Goal: Transaction & Acquisition: Purchase product/service

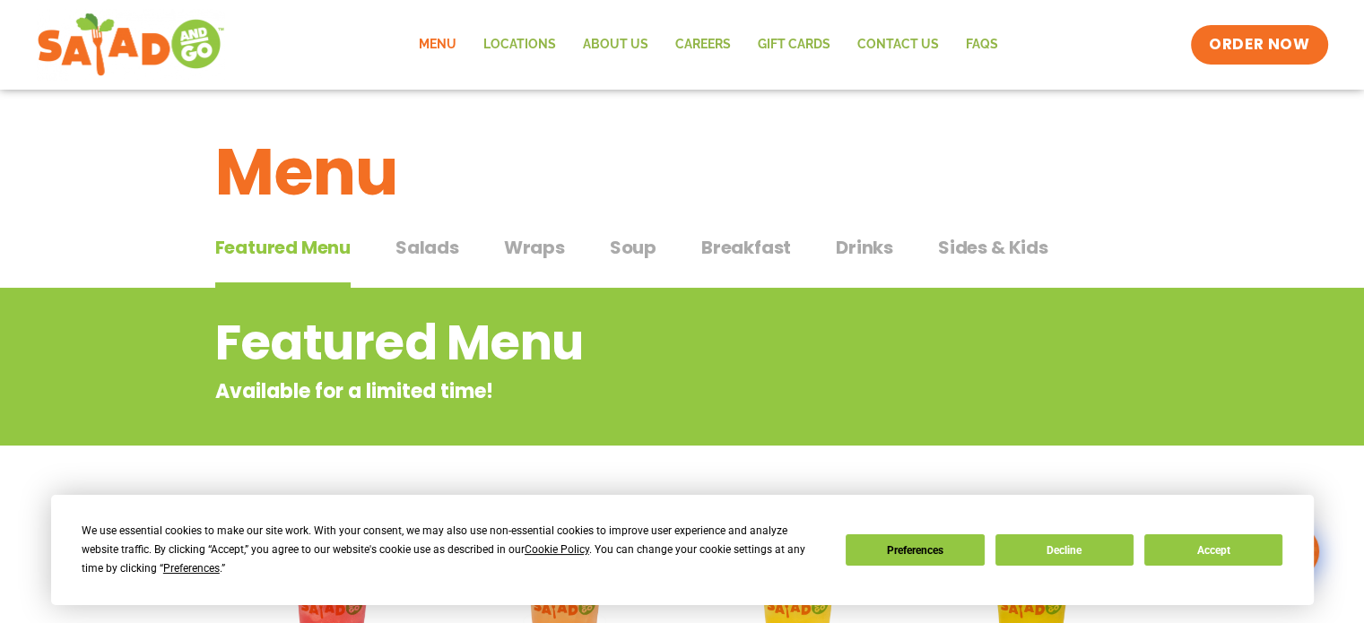
click at [431, 253] on span "Salads" at bounding box center [427, 247] width 64 height 27
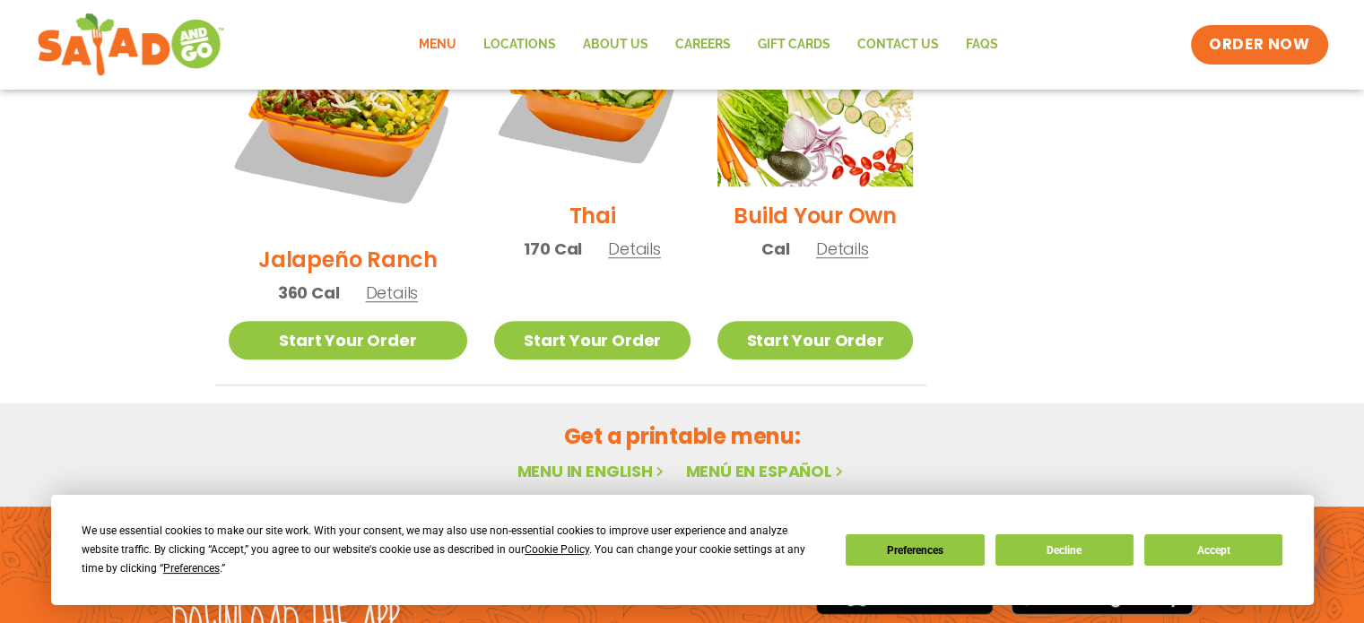
scroll to position [1486, 0]
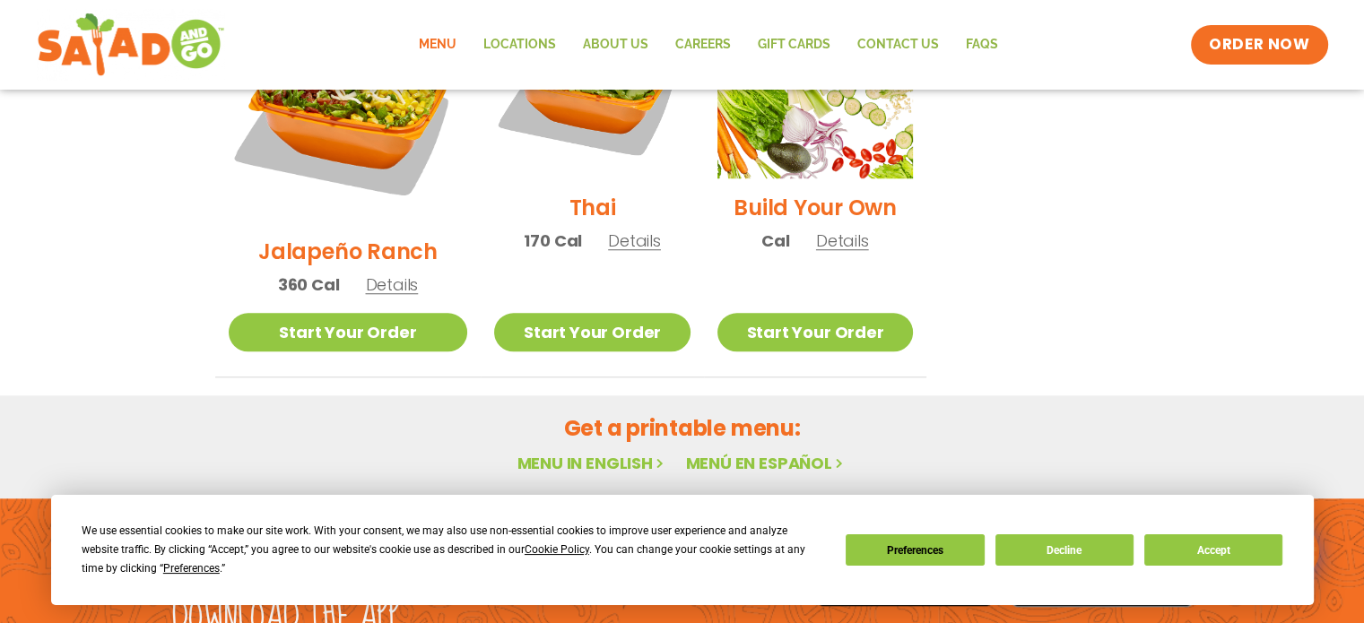
click at [595, 452] on link "Menu in English" at bounding box center [591, 463] width 151 height 22
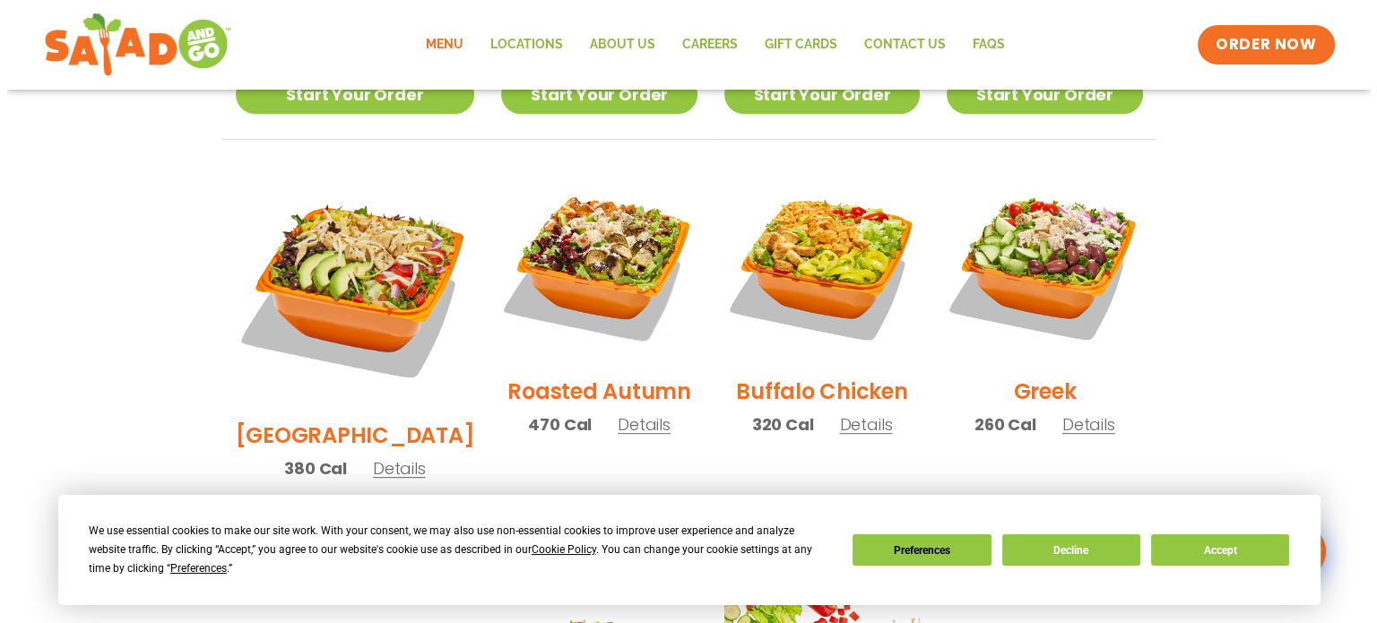
scroll to position [879, 0]
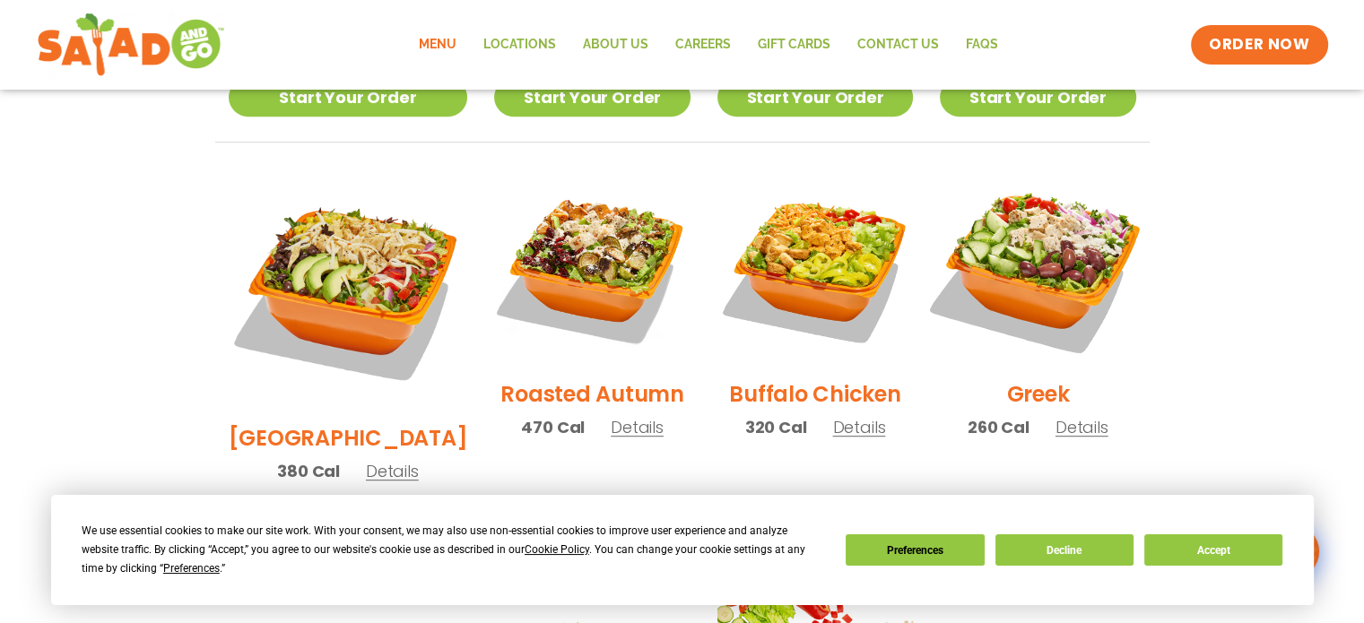
click at [1031, 221] on img at bounding box center [1038, 267] width 230 height 230
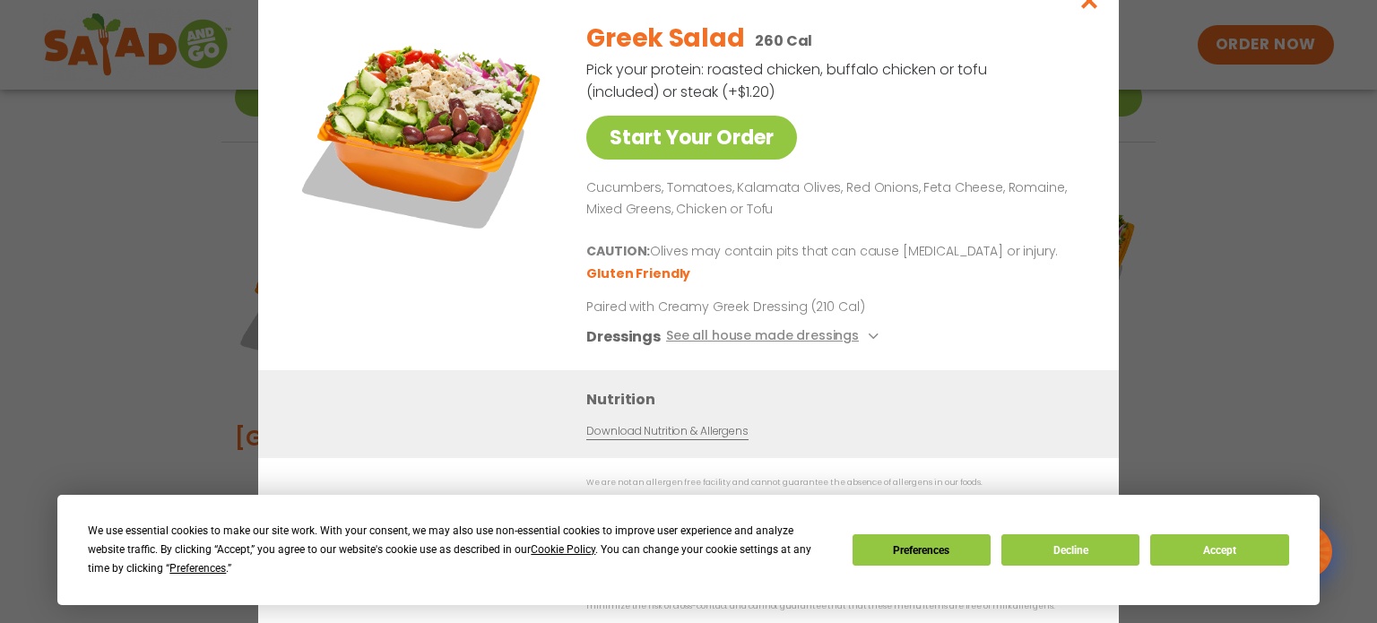
click at [400, 117] on img at bounding box center [424, 131] width 251 height 251
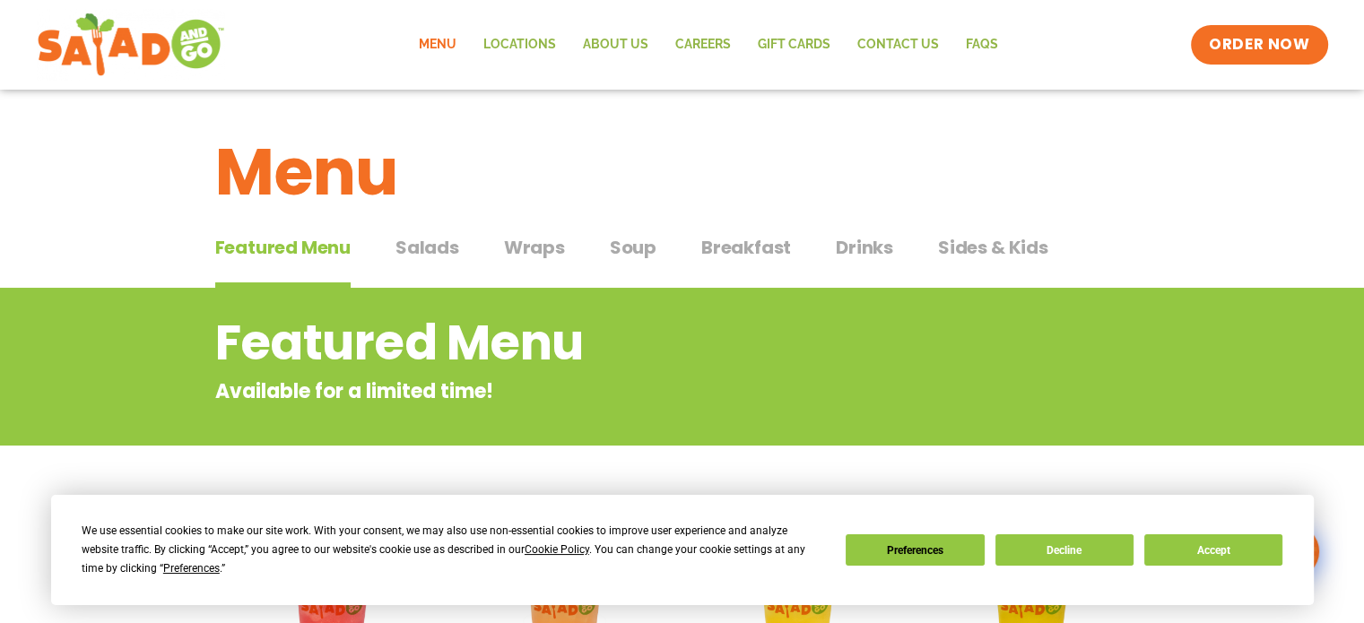
click at [430, 243] on span "Salads" at bounding box center [427, 247] width 64 height 27
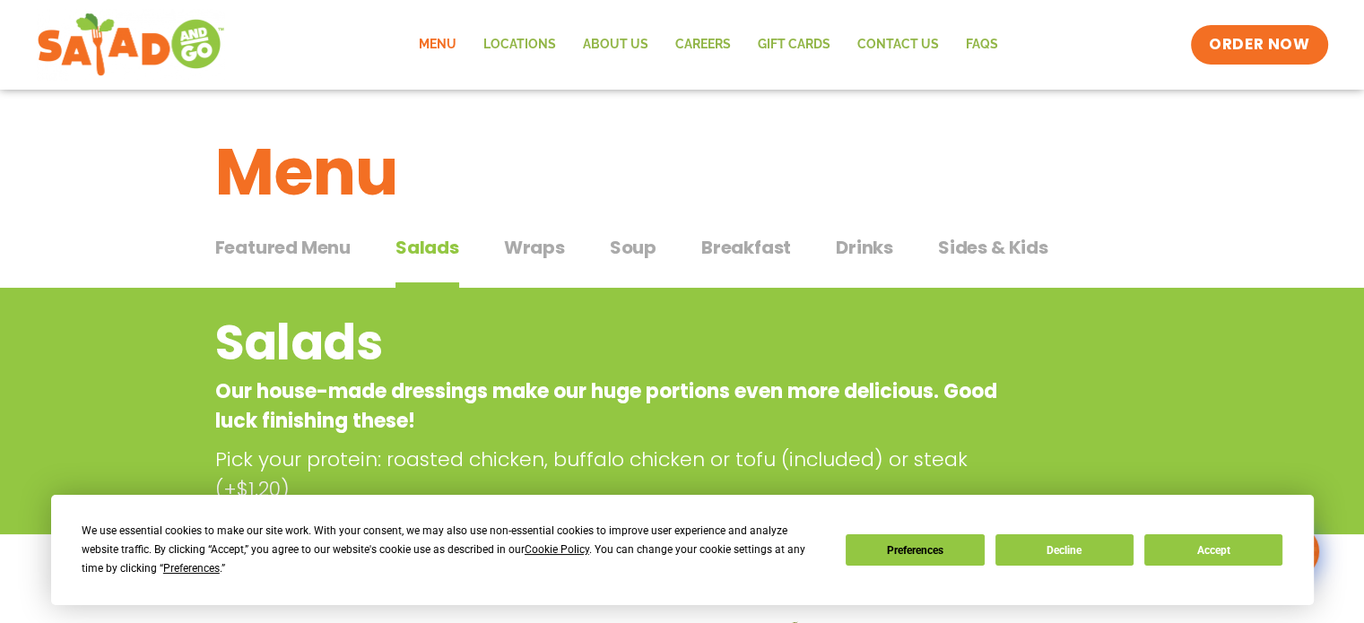
click at [283, 237] on span "Featured Menu" at bounding box center [282, 247] width 135 height 27
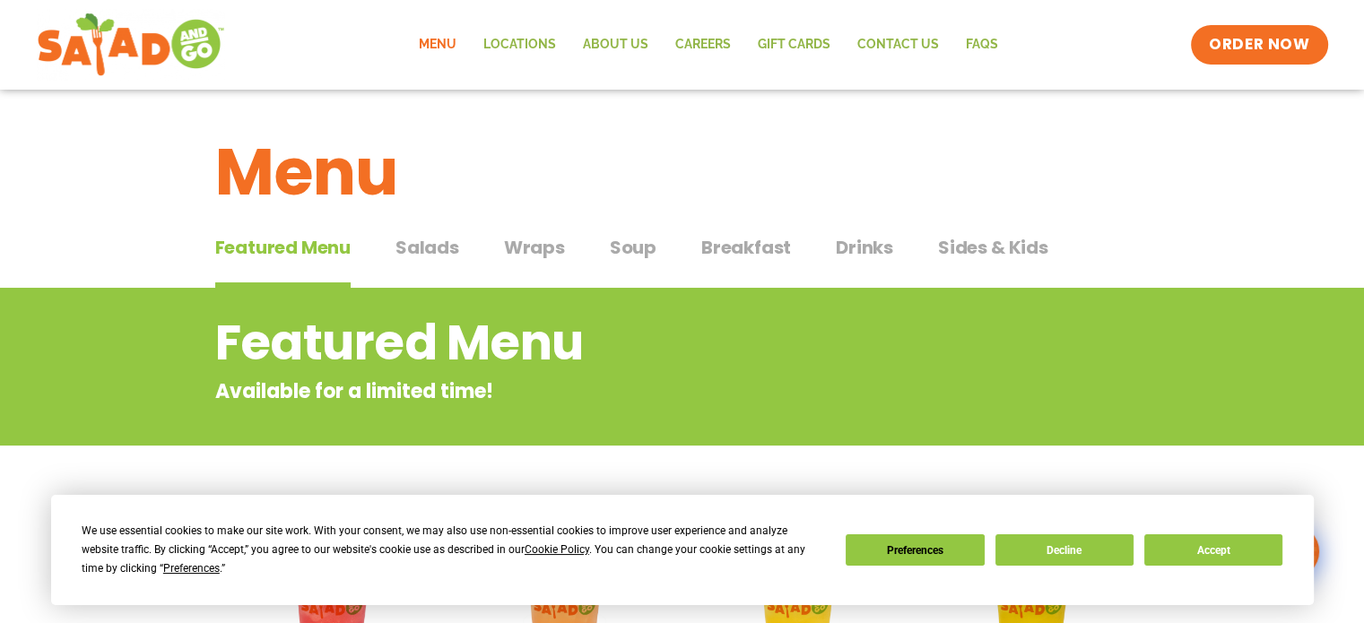
click at [412, 240] on span "Salads" at bounding box center [427, 247] width 64 height 27
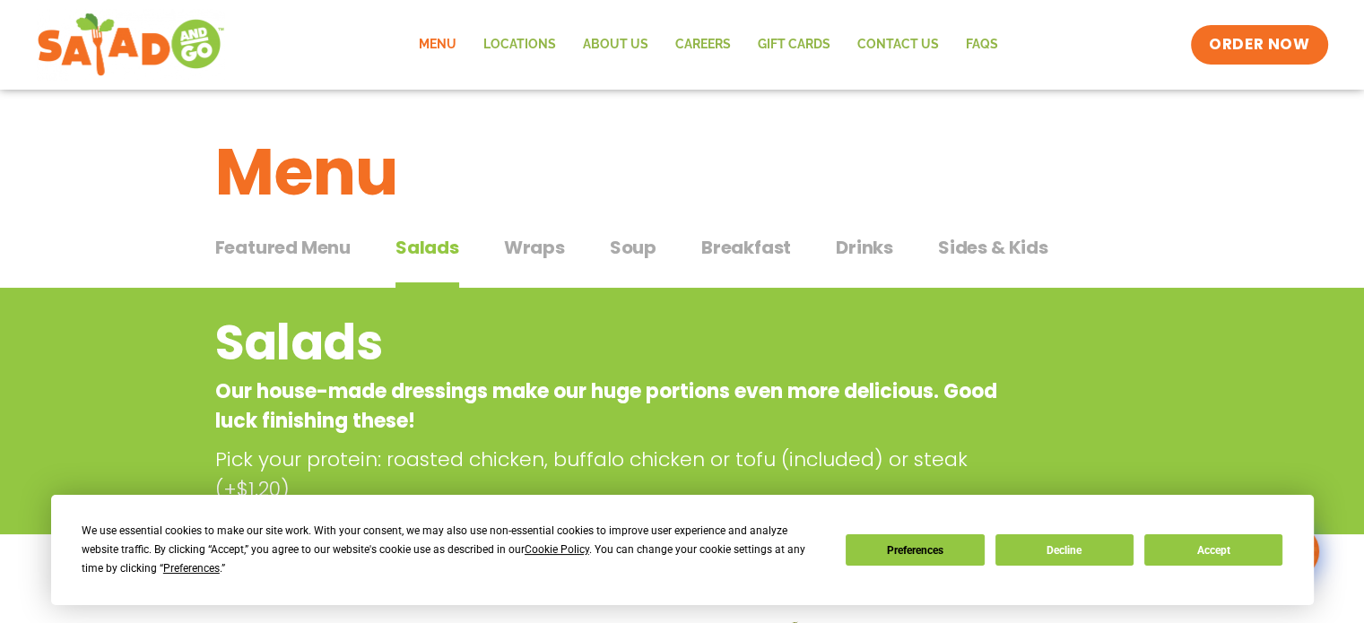
click at [412, 240] on span "Salads" at bounding box center [427, 247] width 64 height 27
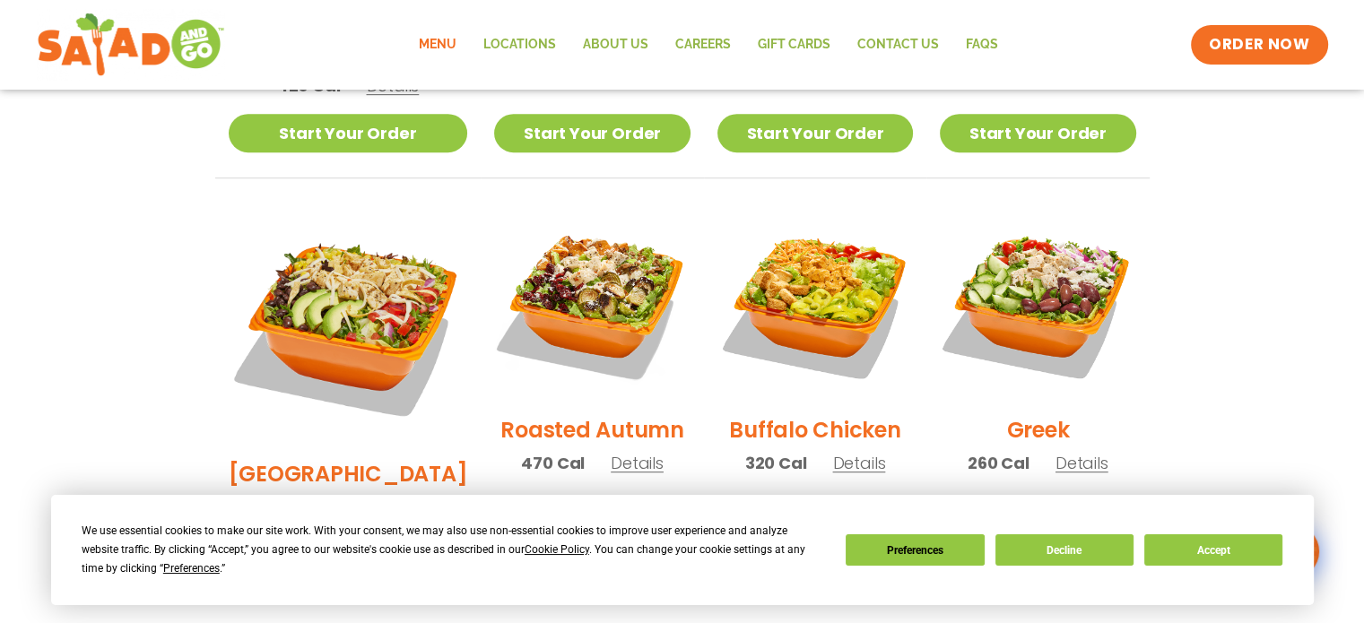
scroll to position [880, 0]
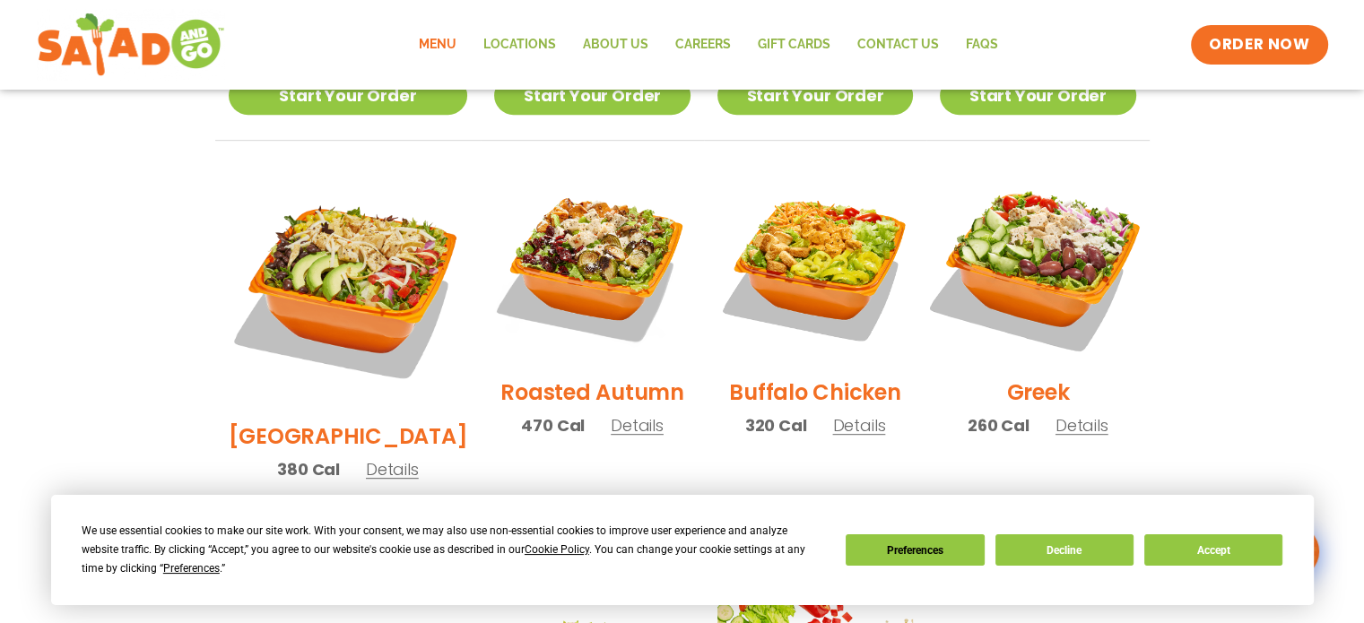
click at [1035, 207] on img at bounding box center [1038, 266] width 230 height 230
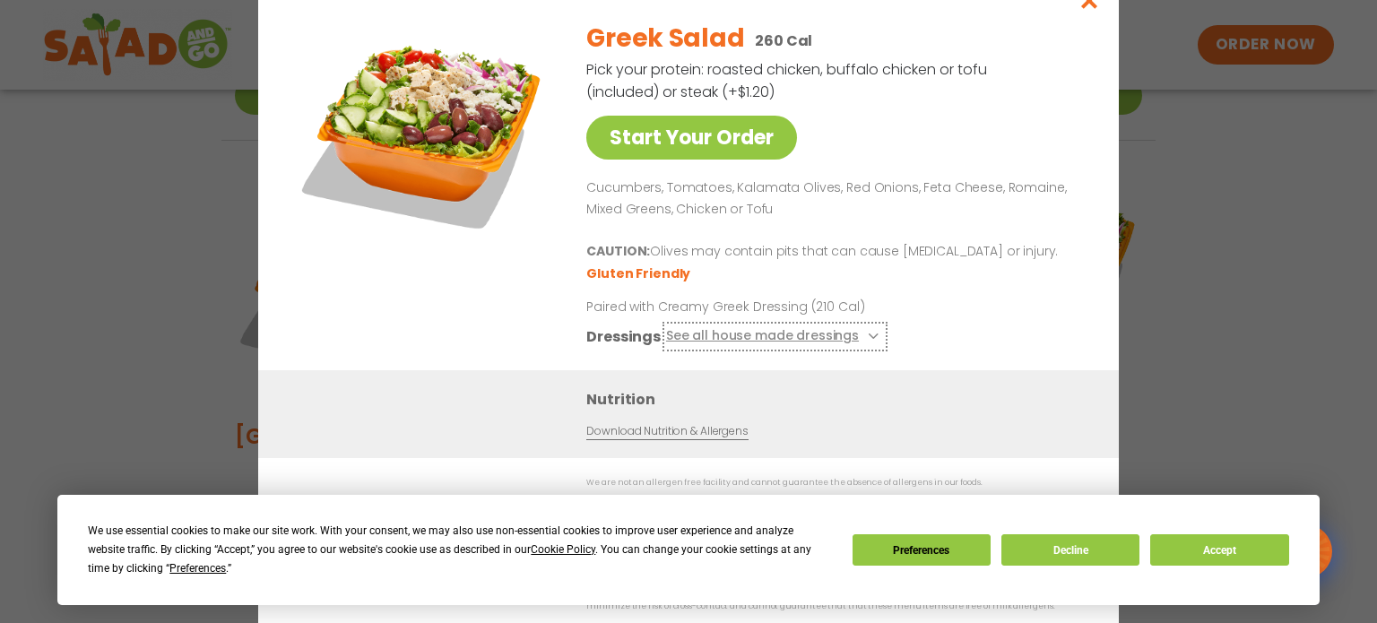
click at [868, 340] on icon at bounding box center [871, 336] width 7 height 7
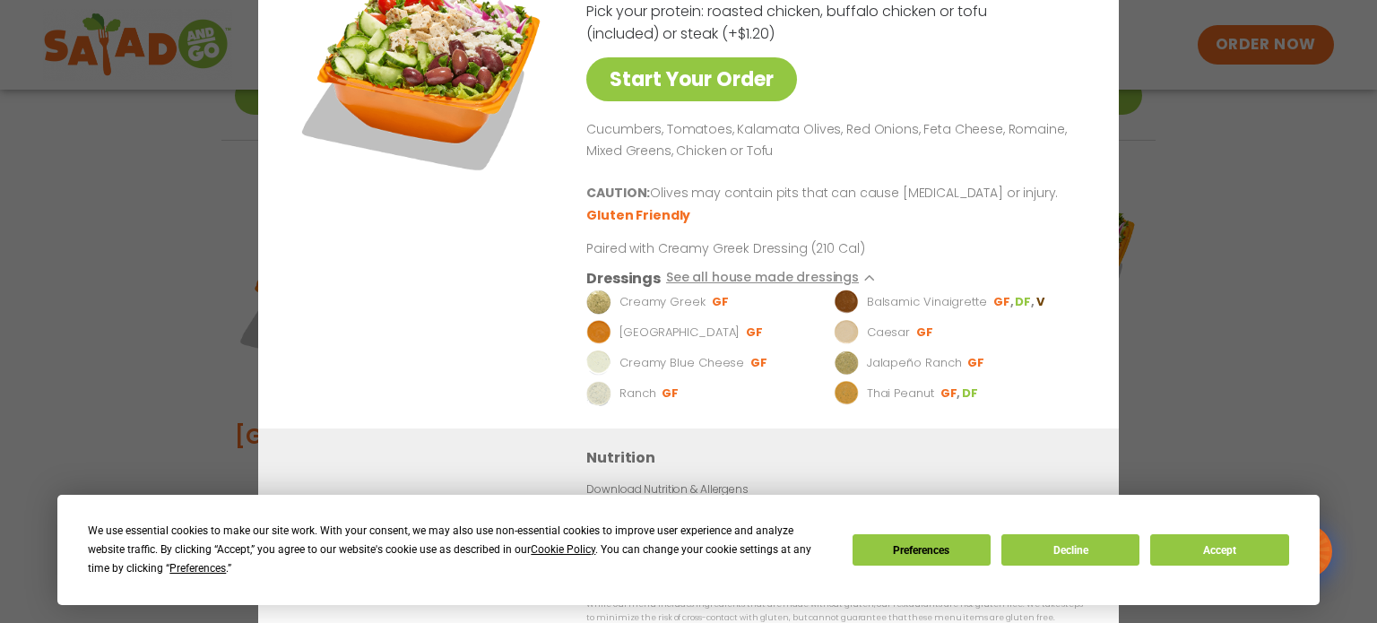
click at [1173, 128] on div "Start Your Order Greek Salad 260 Cal Pick your protein: roasted chicken, buffal…" at bounding box center [688, 311] width 1377 height 623
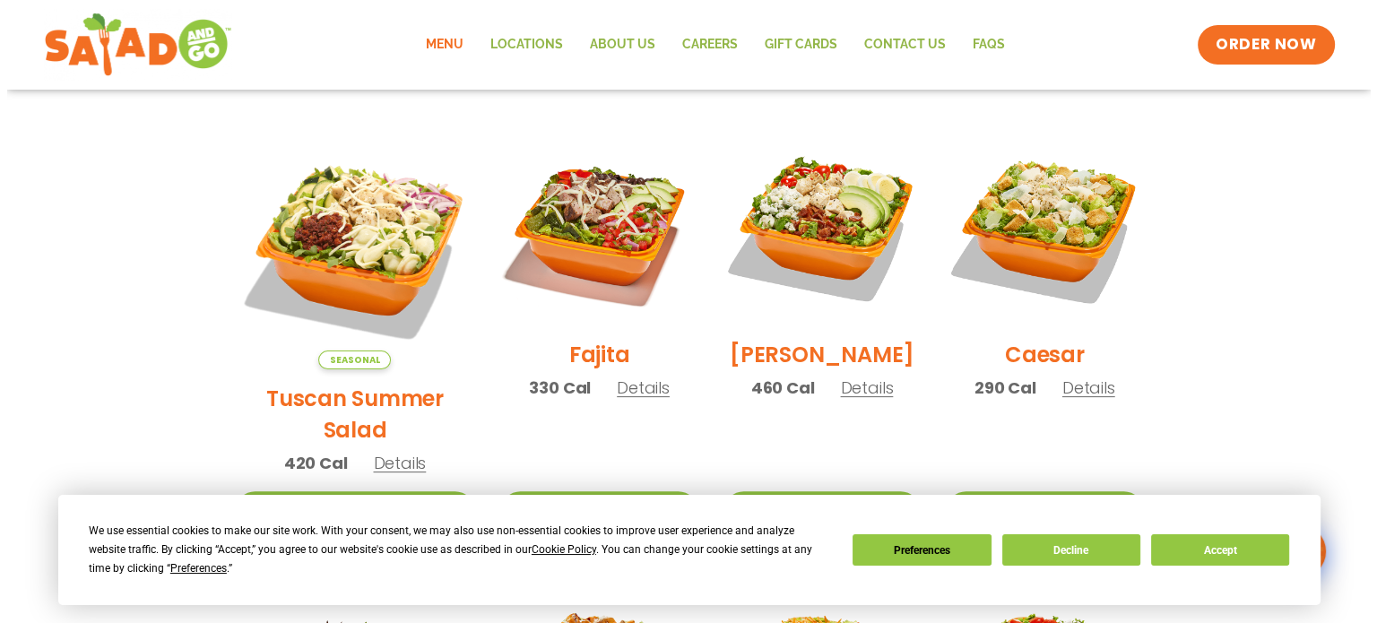
scroll to position [484, 0]
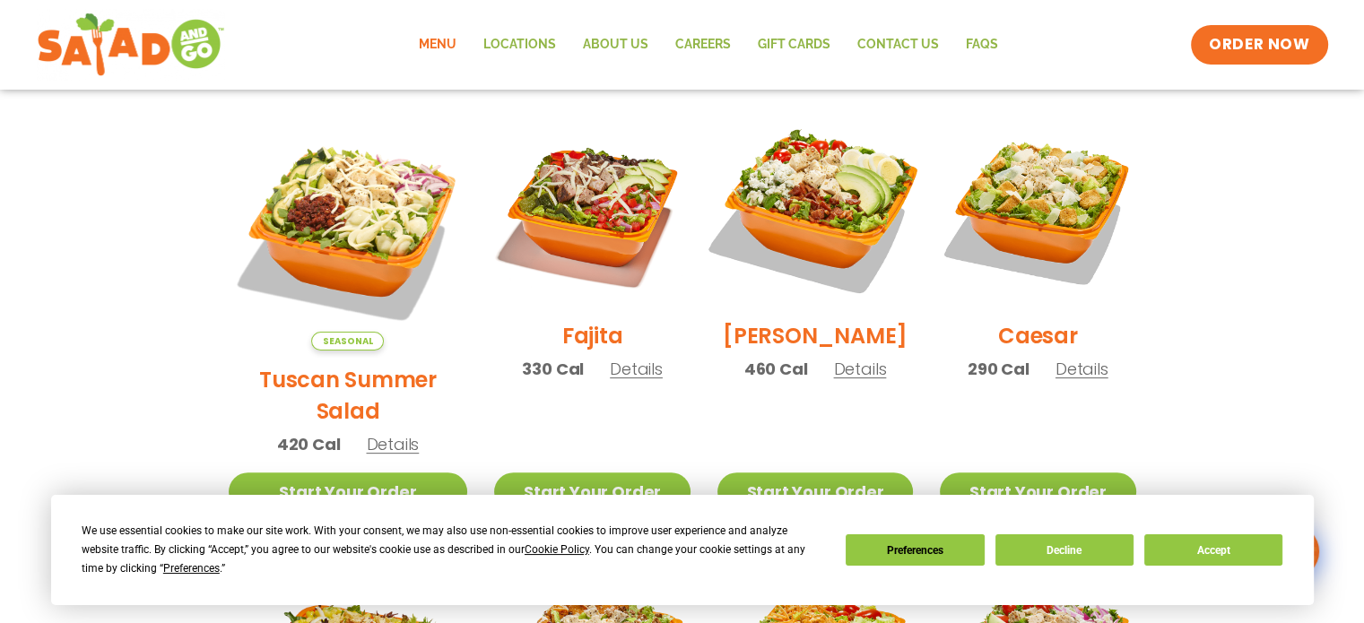
click at [807, 199] on img at bounding box center [815, 209] width 230 height 230
click at [0, 0] on div "Cobb Salad 460 Cal Pick your protein: roasted chicken, buffalo chicken or tofu …" at bounding box center [0, 0] width 0 height 0
